Goal: Information Seeking & Learning: Understand process/instructions

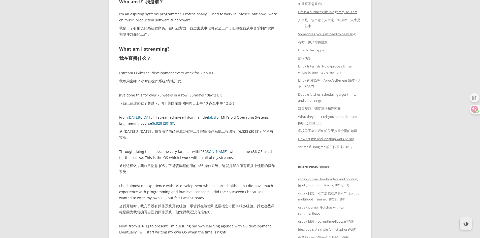
scroll to position [303, 0]
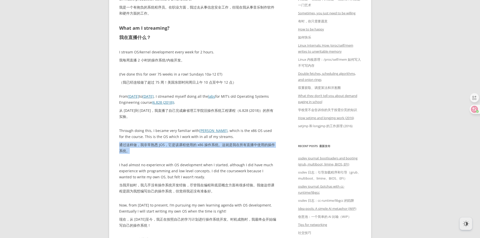
drag, startPoint x: 123, startPoint y: 148, endPoint x: 153, endPoint y: 155, distance: 31.1
click at [235, 147] on font "通过这样做，我非常熟悉 JOS，它是该课程使用的 x86 操作系统。这就是我在所有直播中使用的操作系统。" at bounding box center [197, 147] width 156 height 11
click at [230, 141] on p "Through doing this, I became very familiar with JOS , which is the x86 OS used …" at bounding box center [198, 142] width 158 height 28
drag, startPoint x: 174, startPoint y: 115, endPoint x: 188, endPoint y: 119, distance: 13.8
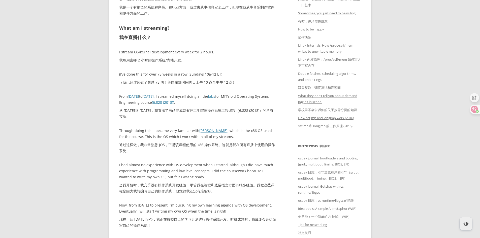
click at [188, 119] on font "从 2024 年 2 月到 2025 年 5 月，我直播了自己完成麻省理工学院旧操作系统工程课程（6.828 (2018)）的所有实验。" at bounding box center [198, 114] width 158 height 12
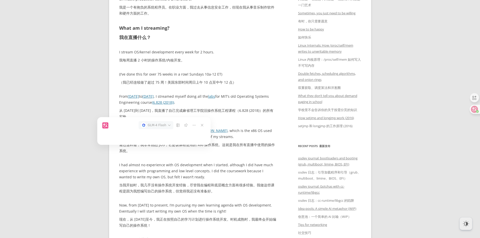
drag, startPoint x: 157, startPoint y: 120, endPoint x: 172, endPoint y: 118, distance: 16.0
click at [172, 118] on div "GLM-4 Flash" at bounding box center [153, 125] width 103 height 16
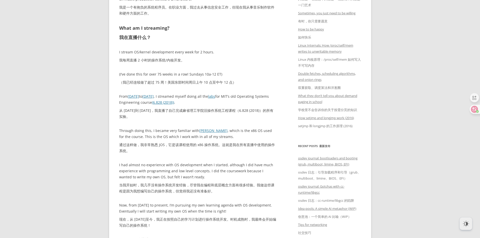
click at [263, 118] on font "从 2024 年 2 月到 2025 年 5 月，我直播了自己完成麻省理工学院旧操作系统工程课程（6.828 (2018)）的所有实验。" at bounding box center [198, 114] width 158 height 12
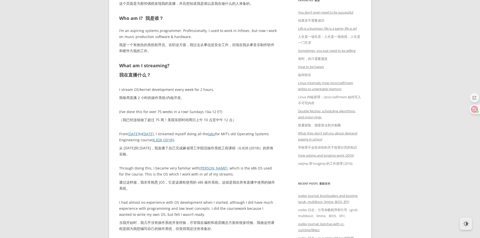
scroll to position [252, 0]
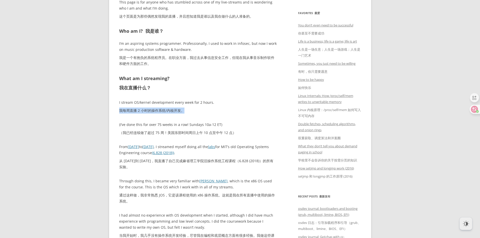
drag, startPoint x: 129, startPoint y: 108, endPoint x: 252, endPoint y: 112, distance: 123.6
click at [187, 114] on p "I stream OS/kernel development every week for 2 hours. 我每周直播 2 小时的操作系统/内核开发。" at bounding box center [198, 108] width 158 height 16
click at [256, 110] on p "I stream OS/kernel development every week for 2 hours. 我每周直播 2 小时的操作系统/内核开发。" at bounding box center [198, 108] width 158 height 16
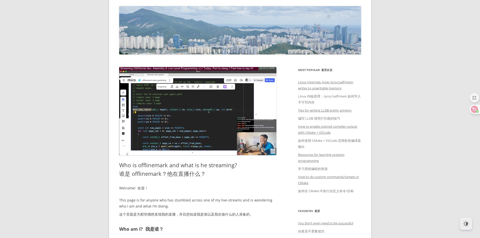
scroll to position [0, 0]
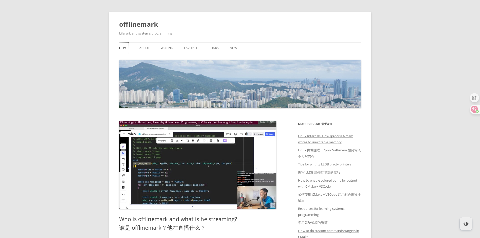
click at [120, 48] on link "Home" at bounding box center [123, 48] width 9 height 11
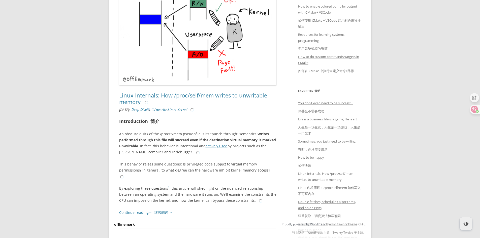
scroll to position [177, 0]
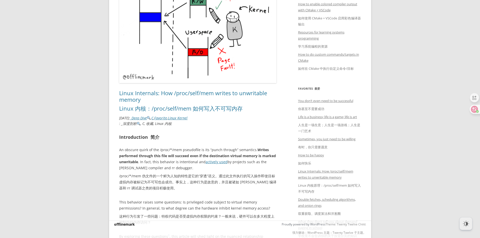
click at [214, 134] on h2 "Introduction 简介" at bounding box center [198, 137] width 158 height 7
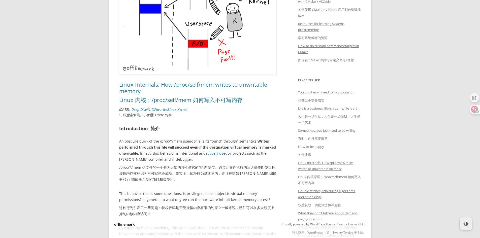
scroll to position [227, 0]
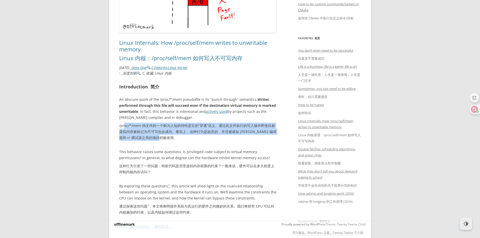
drag, startPoint x: 125, startPoint y: 127, endPoint x: 157, endPoint y: 139, distance: 34.8
click at [157, 139] on font "/proc/*/mem 伪文件的一个鲜为人知的特性是它的“穿透”语义。通过此文件执行的写入操作即使目标虚拟内存被标记为不可写也会成功。事实上，这种行为是故意的…" at bounding box center [197, 131] width 157 height 17
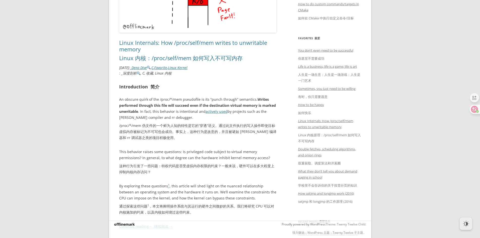
drag, startPoint x: 232, startPoint y: 140, endPoint x: 236, endPoint y: 141, distance: 4.1
click at [233, 140] on font "/proc/*/mem 伪文件的一个鲜为人知的特性是它的“穿透”语义。通过此文件执行的写入操作即使目标虚拟内存被标记为不可写也会成功。事实上，这种行为是故意的…" at bounding box center [198, 132] width 158 height 18
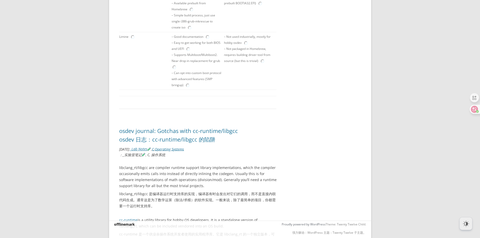
scroll to position [2597, 0]
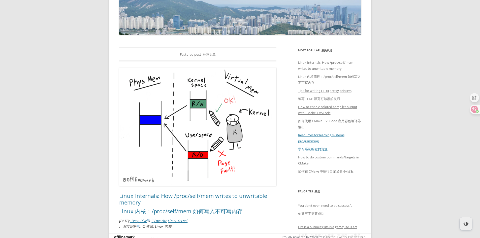
scroll to position [76, 0]
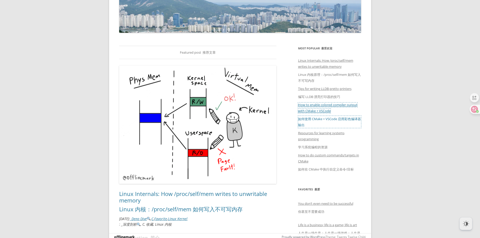
click at [322, 112] on link "How to enable colored compiler output with CMake + VSCode 如何使用 CMake + VSCode 启…" at bounding box center [329, 115] width 63 height 25
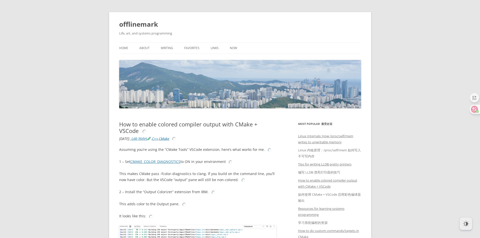
scroll to position [50, 0]
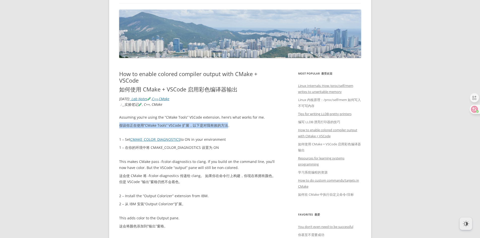
drag, startPoint x: 118, startPoint y: 123, endPoint x: 228, endPoint y: 127, distance: 110.3
click at [186, 130] on p "Assuming you’re using the “CMake Tools” VSCode extension, here’s what works for…" at bounding box center [198, 122] width 158 height 16
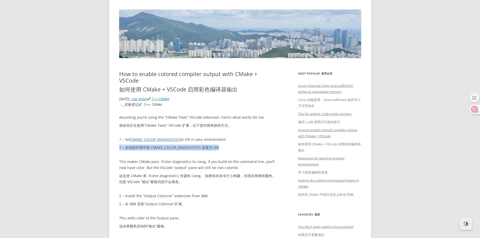
drag, startPoint x: 120, startPoint y: 148, endPoint x: 219, endPoint y: 149, distance: 98.9
click at [219, 149] on p "1 – Set CMAKE_COLOR_DIAGNOSTICS to ON in your environment 1 – 在你的环境中将 CMAKE_COL…" at bounding box center [198, 145] width 158 height 16
click at [159, 151] on font "1 – 在你的环境中将 CMAKE_COLOR_DIAGNOSTICS 设置为 ON" at bounding box center [169, 148] width 100 height 6
drag, startPoint x: 189, startPoint y: 140, endPoint x: 237, endPoint y: 146, distance: 47.8
click at [237, 146] on p "1 – Set CMAKE_COLOR_DIAGNOSTICS to ON in your environment 1 – 在你的环境中将 CMAKE_COL…" at bounding box center [198, 145] width 158 height 16
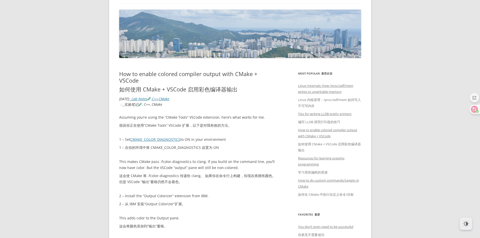
click at [170, 155] on div "Assuming you’re using the “CMake Tools” VSCode extension, here’s what works for…" at bounding box center [198, 238] width 158 height 248
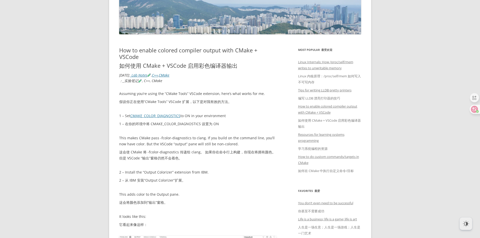
scroll to position [76, 0]
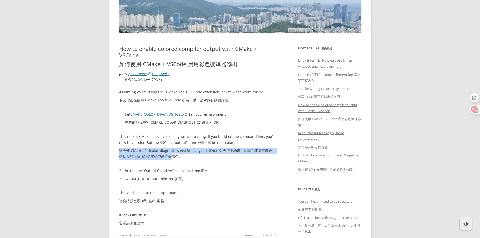
drag, startPoint x: 119, startPoint y: 151, endPoint x: 180, endPoint y: 154, distance: 61.1
click at [173, 155] on font "这会使 CMake 将 -fcolor-diagnostics 传递给 clang。 如果你在命令行上构建，你现在将拥有颜色。 但是 VSCode “输出”窗…" at bounding box center [197, 153] width 157 height 11
click at [216, 153] on font "这会使 CMake 将 -fcolor-diagnostics 传递给 clang。 如果你在命令行上构建，你现在将拥有颜色。 但是 VSCode “输出”窗…" at bounding box center [197, 153] width 157 height 11
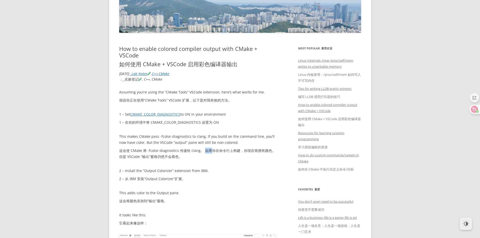
drag, startPoint x: 204, startPoint y: 150, endPoint x: 210, endPoint y: 154, distance: 7.3
click at [210, 154] on font "这会使 CMake 将 -fcolor-diagnostics 传递给 clang。 如果你在命令行上构建，你现在将拥有颜色。 但是 VSCode “输出”窗…" at bounding box center [198, 154] width 158 height 12
click at [182, 156] on font "这会使 CMake 将 -fcolor-diagnostics 传递给 clang。 如果你在命令行上构建，你现在将拥有颜色。 但是 VSCode “输出”窗…" at bounding box center [197, 153] width 157 height 11
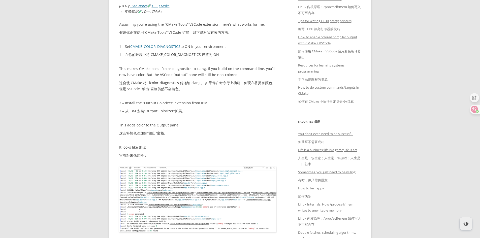
scroll to position [177, 0]
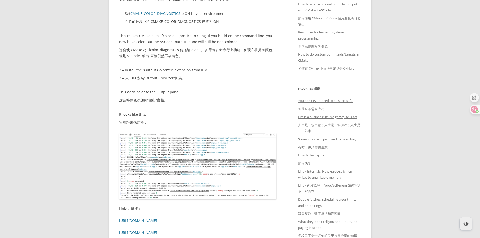
click at [167, 152] on img at bounding box center [198, 167] width 158 height 66
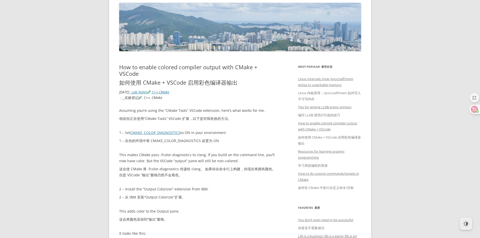
scroll to position [25, 0]
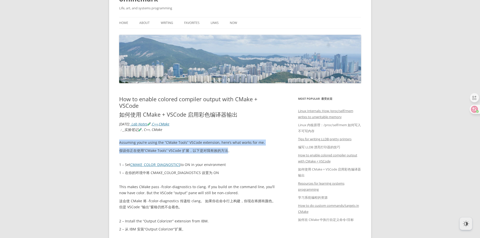
drag, startPoint x: 113, startPoint y: 141, endPoint x: 229, endPoint y: 153, distance: 117.3
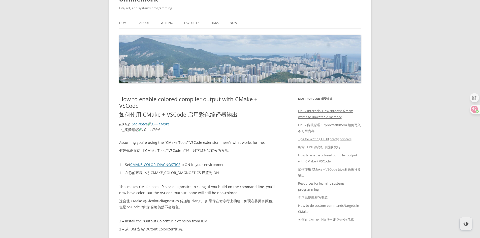
click at [259, 149] on p "Assuming you’re using the “CMake Tools” VSCode extension, here’s what works for…" at bounding box center [198, 148] width 158 height 16
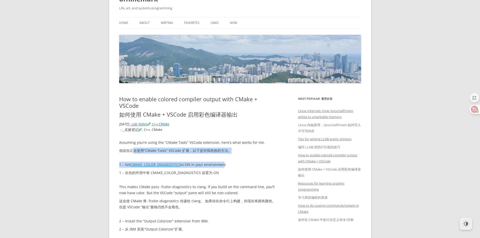
drag, startPoint x: 133, startPoint y: 150, endPoint x: 222, endPoint y: 159, distance: 89.2
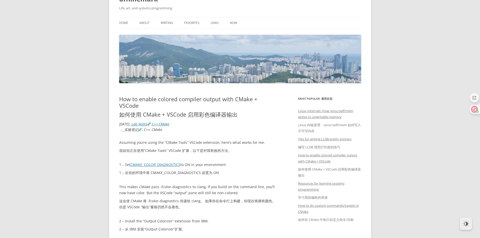
click at [135, 146] on p "Assuming you’re using the “CMake Tools” VSCode extension, here’s what works for…" at bounding box center [198, 148] width 158 height 16
drag, startPoint x: 119, startPoint y: 171, endPoint x: 190, endPoint y: 167, distance: 71.5
click at [165, 165] on link "CMAKE_COLOR_DIAGNOSTICS" at bounding box center [155, 164] width 50 height 5
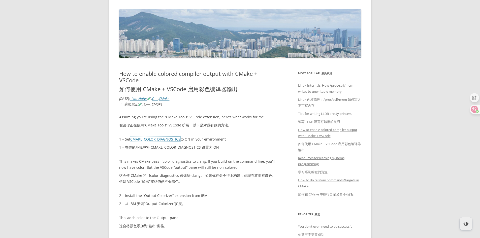
scroll to position [76, 0]
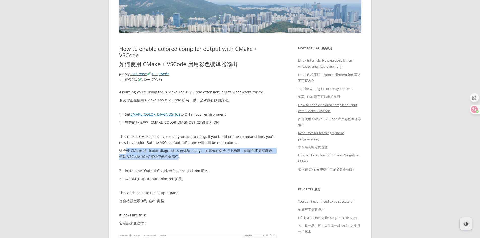
drag, startPoint x: 134, startPoint y: 151, endPoint x: 204, endPoint y: 159, distance: 70.3
click at [180, 156] on font "这会使 CMake 将 -fcolor-diagnostics 传递给 clang。 如果你在命令行上构建，你现在将拥有颜色。 但是 VSCode “输出”窗…" at bounding box center [197, 153] width 157 height 11
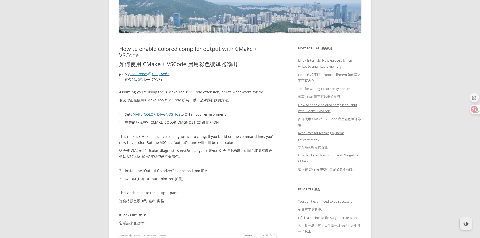
click at [240, 157] on font "这会使 CMake 将 -fcolor-diagnostics 传递给 clang。 如果你在命令行上构建，你现在将拥有颜色。 但是 VSCode “输出”窗…" at bounding box center [198, 154] width 158 height 12
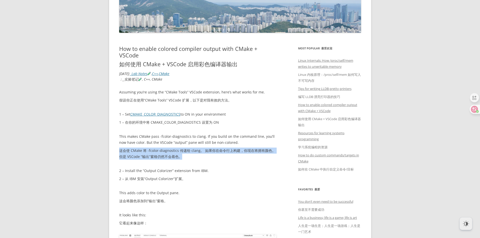
drag, startPoint x: 124, startPoint y: 148, endPoint x: 203, endPoint y: 155, distance: 79.0
click at [202, 155] on font "这会使 CMake 将 -fcolor-diagnostics 传递给 clang。 如果你在命令行上构建，你现在将拥有颜色。 但是 VSCode “输出”窗…" at bounding box center [198, 154] width 158 height 12
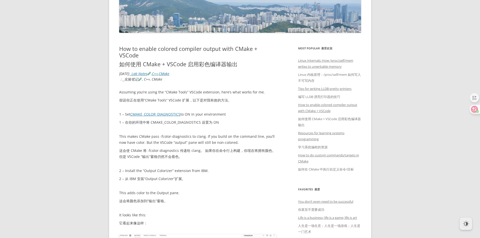
click at [172, 162] on div "Assuming you’re using the “CMake Tools” VSCode extension, here’s what works for…" at bounding box center [198, 213] width 158 height 248
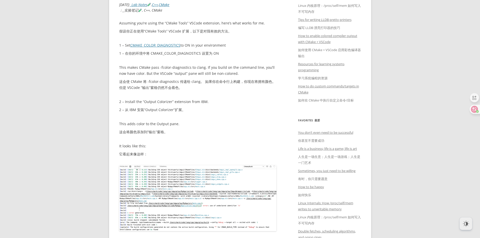
scroll to position [151, 0]
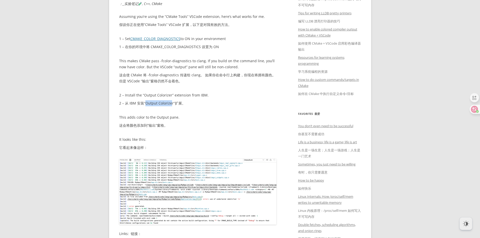
drag, startPoint x: 145, startPoint y: 103, endPoint x: 175, endPoint y: 108, distance: 29.8
click at [171, 104] on font "2 – 从 IBM 安装“Output Colorizer”扩展。" at bounding box center [152, 103] width 66 height 5
click at [224, 129] on p "This adds color to the Output pane. 这会将颜色添加到“输出”窗格。" at bounding box center [198, 122] width 158 height 16
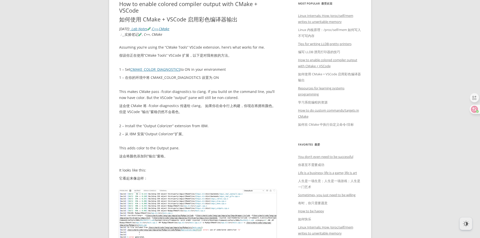
scroll to position [126, 0]
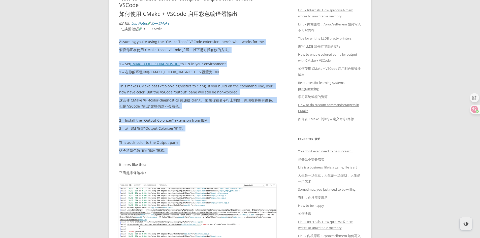
drag, startPoint x: 130, startPoint y: 55, endPoint x: 185, endPoint y: 151, distance: 111.1
copy div "Assuming you’re using the “CMake Tools” VSCode extension, here’s what works for…"
